Goal: Find specific page/section: Find specific page/section

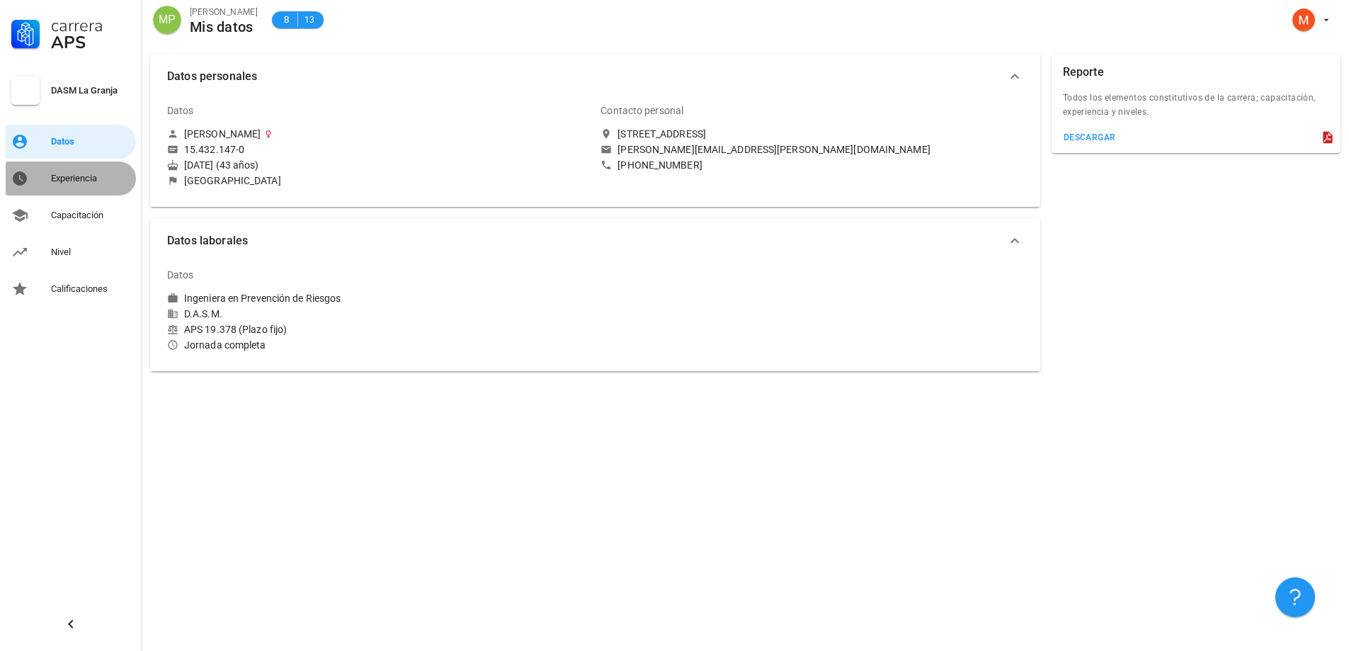
click at [82, 180] on div "Experiencia" at bounding box center [90, 178] width 79 height 11
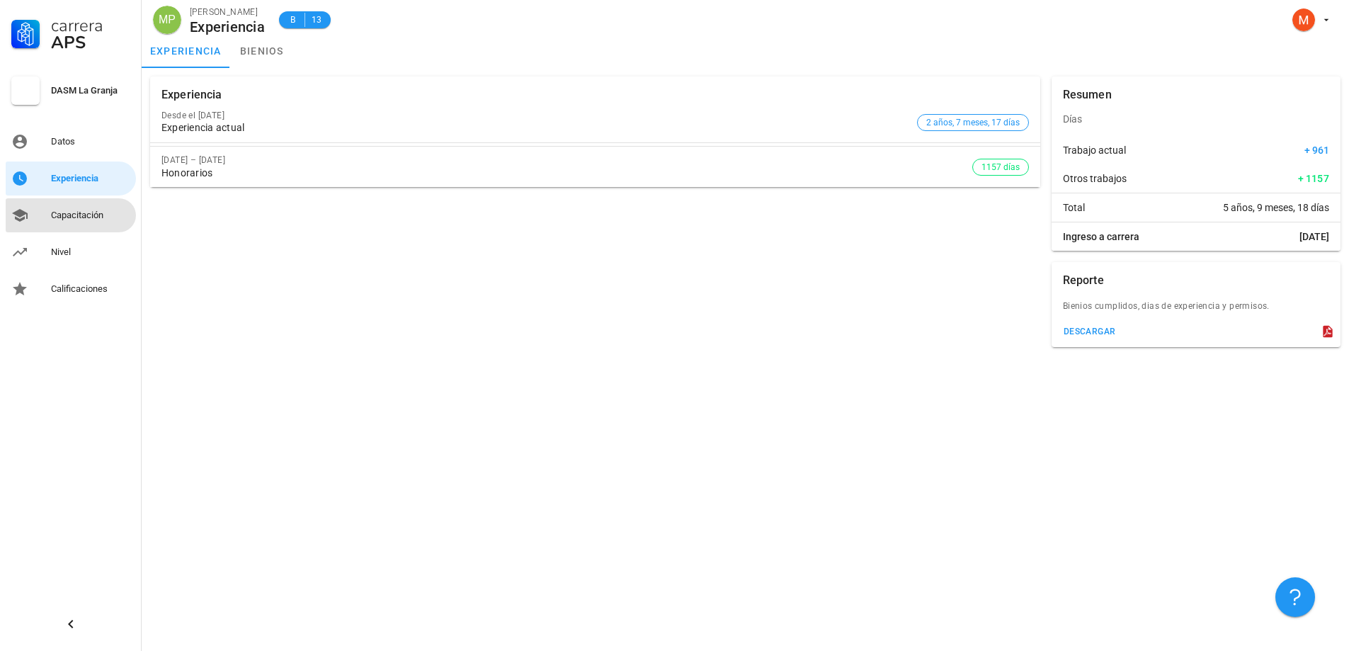
click at [92, 217] on div "Capacitación" at bounding box center [90, 215] width 79 height 11
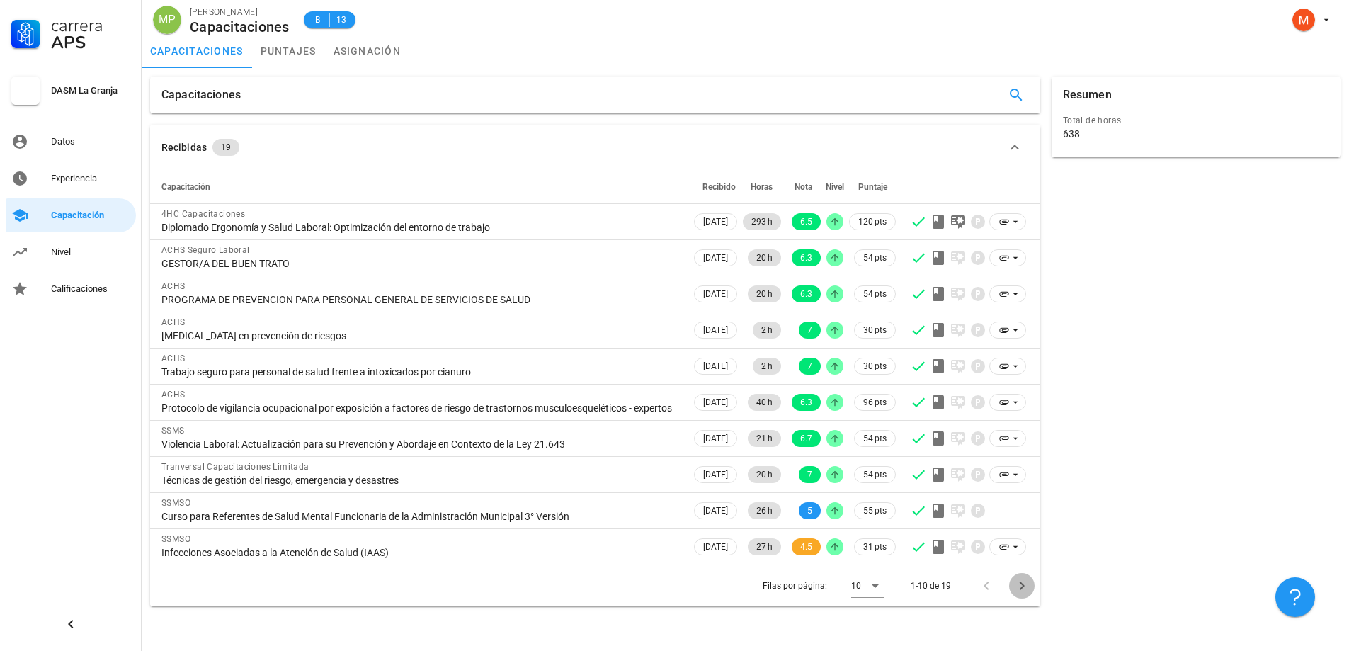
click at [1019, 594] on icon "Página siguiente" at bounding box center [1021, 585] width 17 height 17
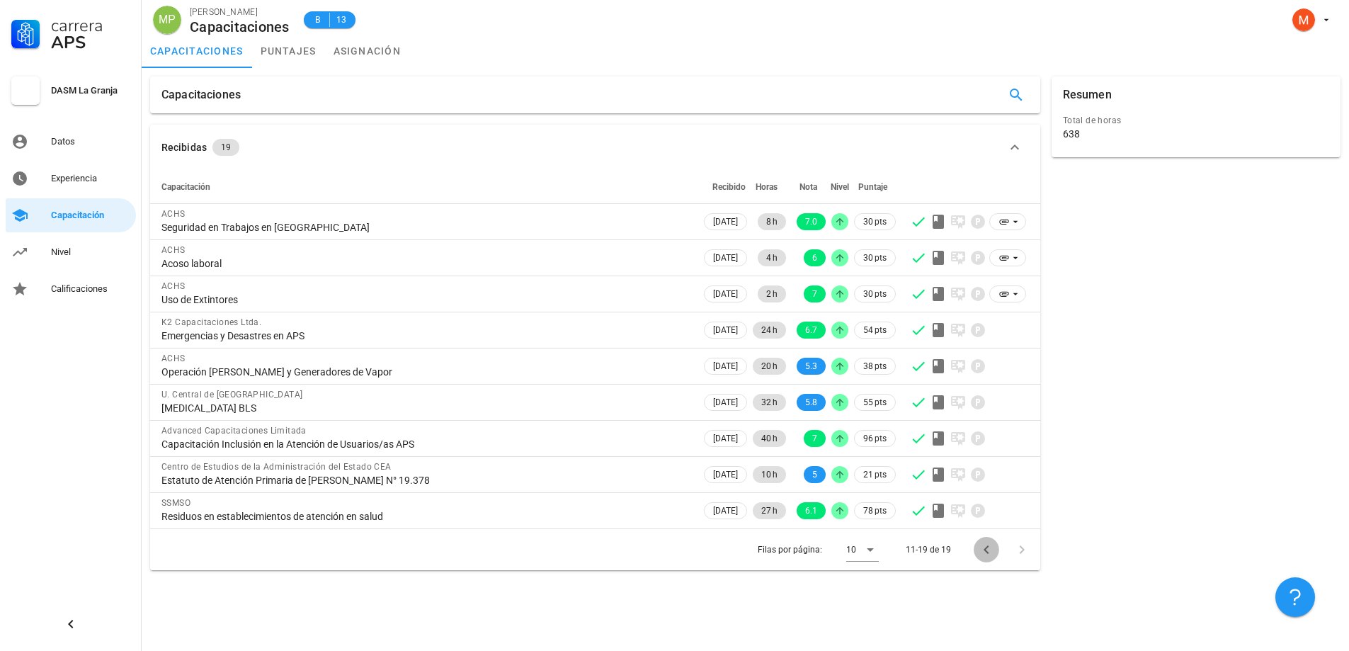
click at [986, 550] on icon "Página anterior" at bounding box center [986, 549] width 17 height 17
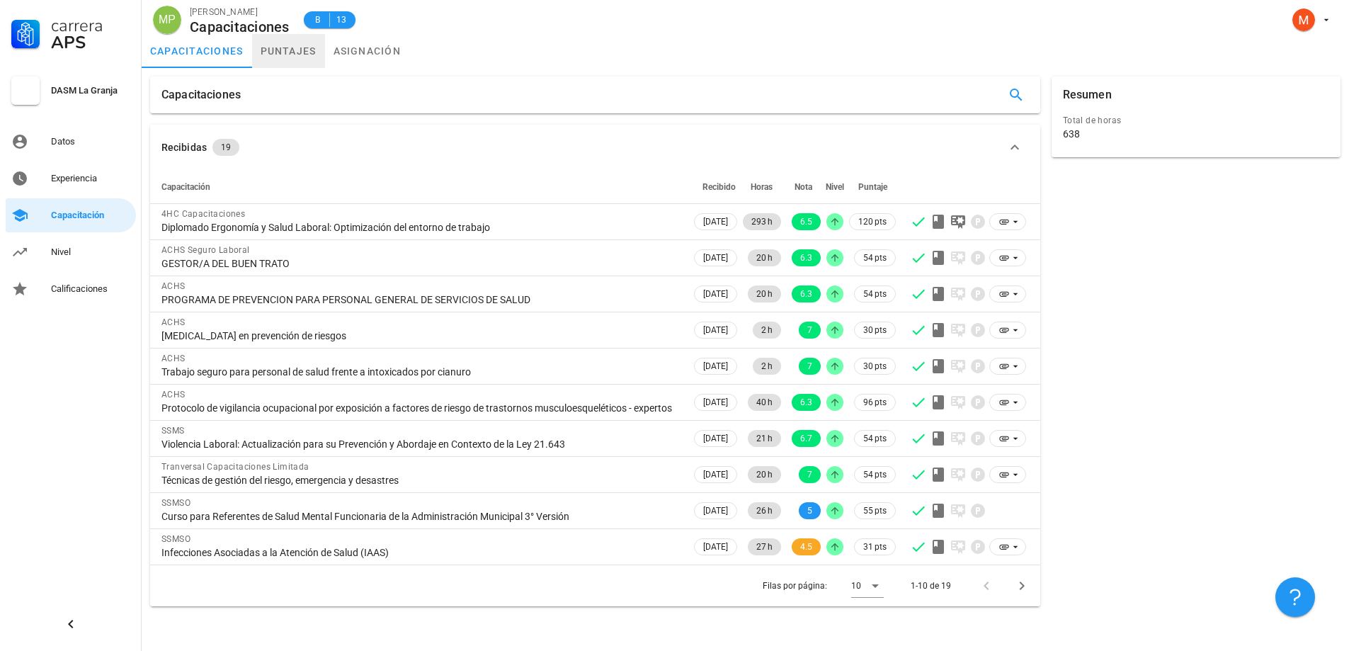
click at [295, 50] on link "puntajes" at bounding box center [288, 51] width 73 height 34
